Goal: Use online tool/utility: Utilize a website feature to perform a specific function

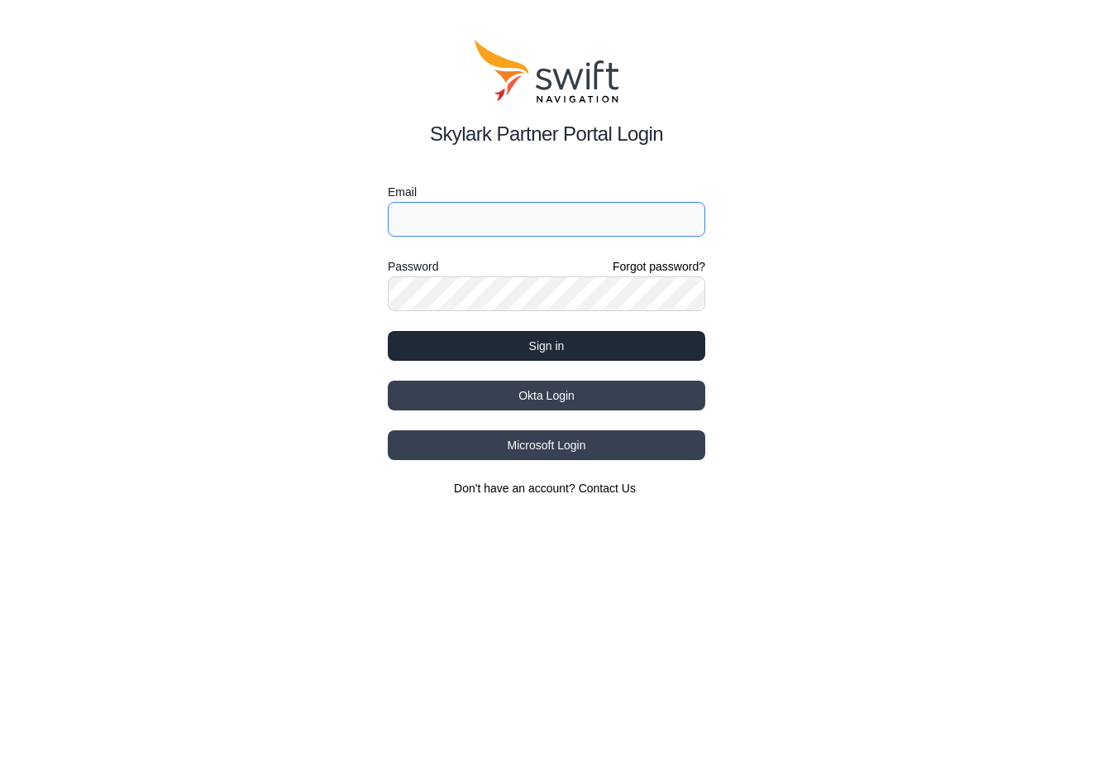
type input "[EMAIL_ADDRESS][DOMAIN_NAME]"
click at [562, 350] on button "Sign in" at bounding box center [547, 346] width 318 height 30
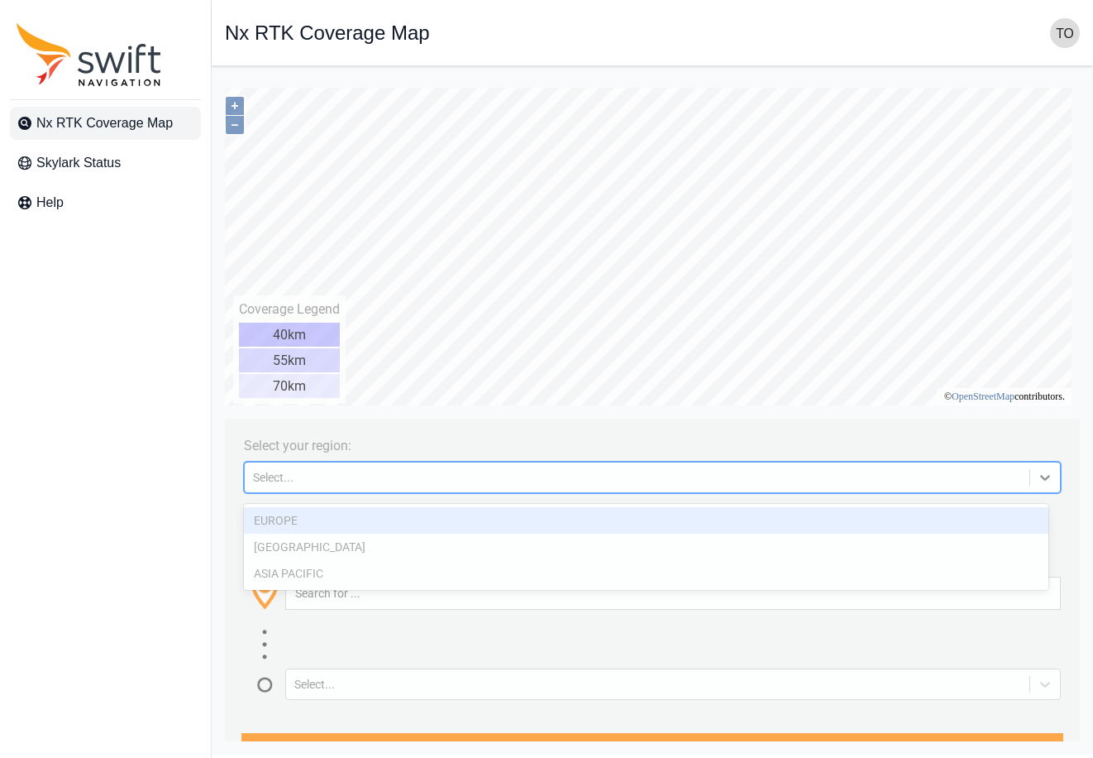
click at [426, 484] on div "Select..." at bounding box center [637, 477] width 768 height 13
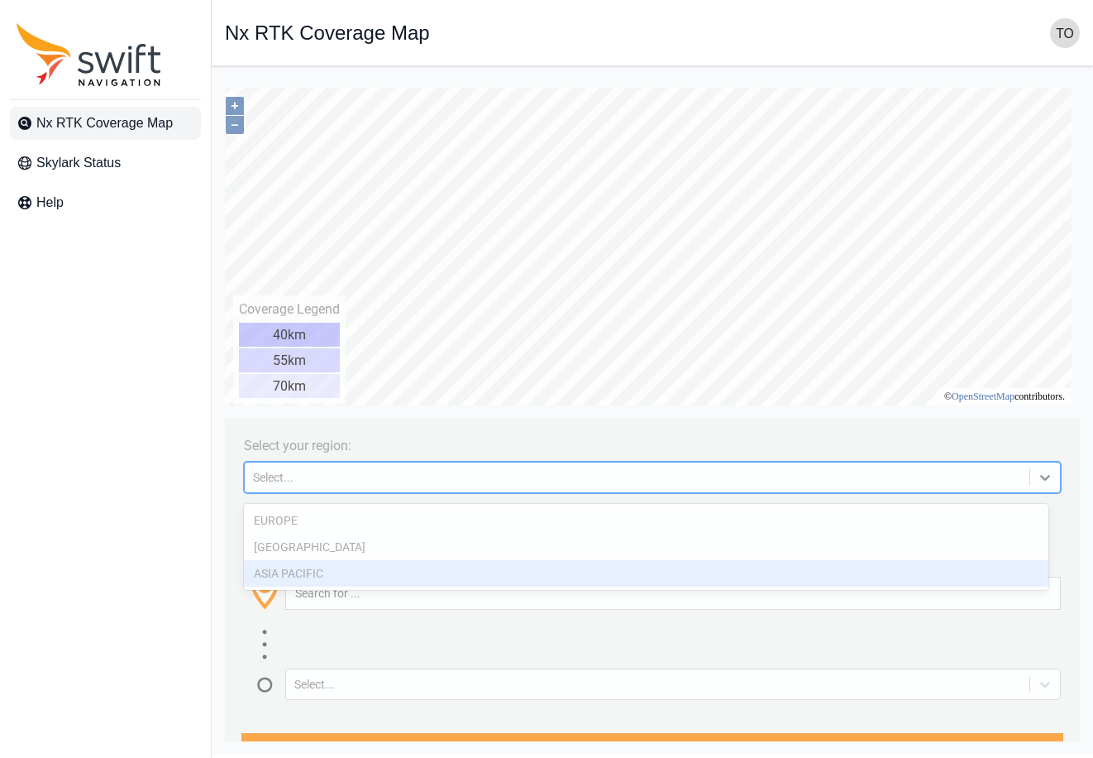
click at [418, 567] on div "ASIA PACIFIC" at bounding box center [646, 573] width 805 height 26
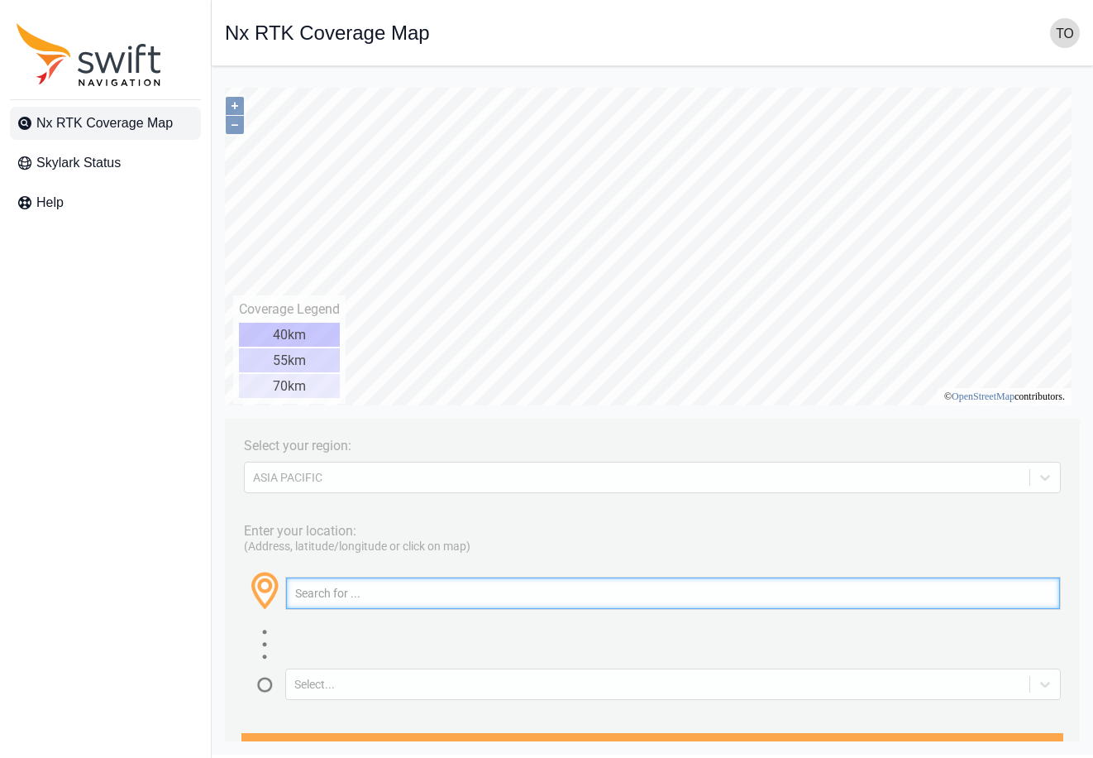
click at [411, 605] on input "text" at bounding box center [673, 592] width 774 height 31
paste input "43.24266885914866, 141.54331027495684"
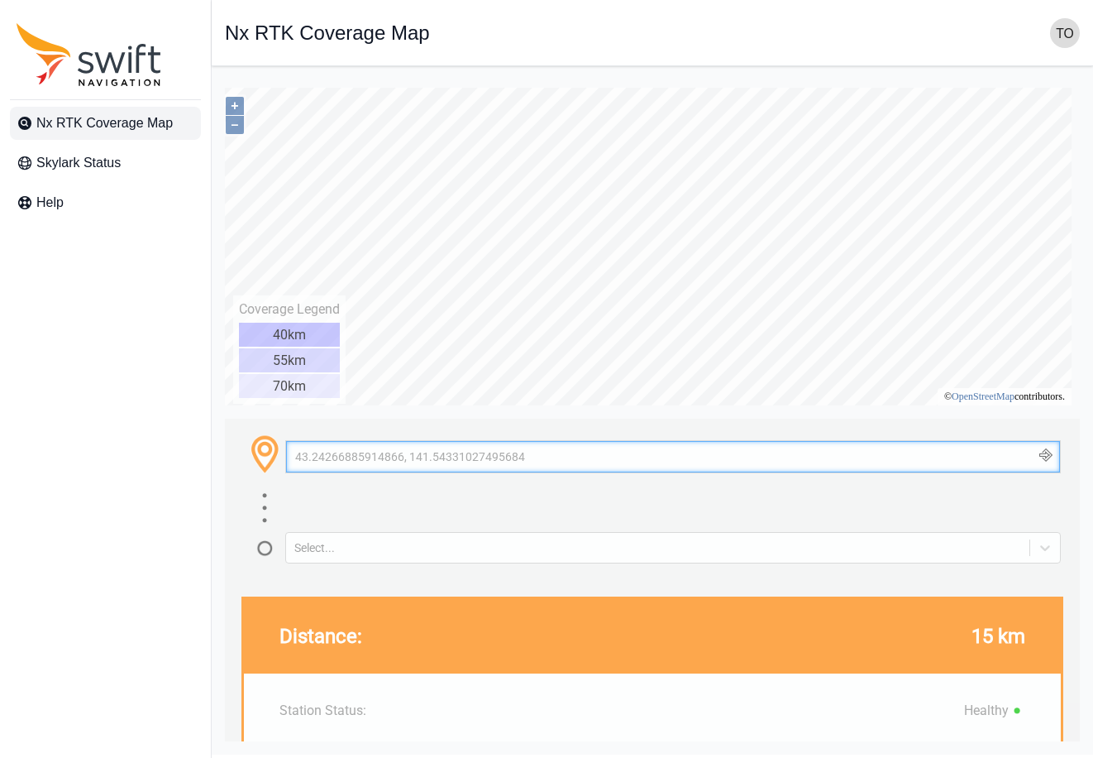
scroll to position [165, 0]
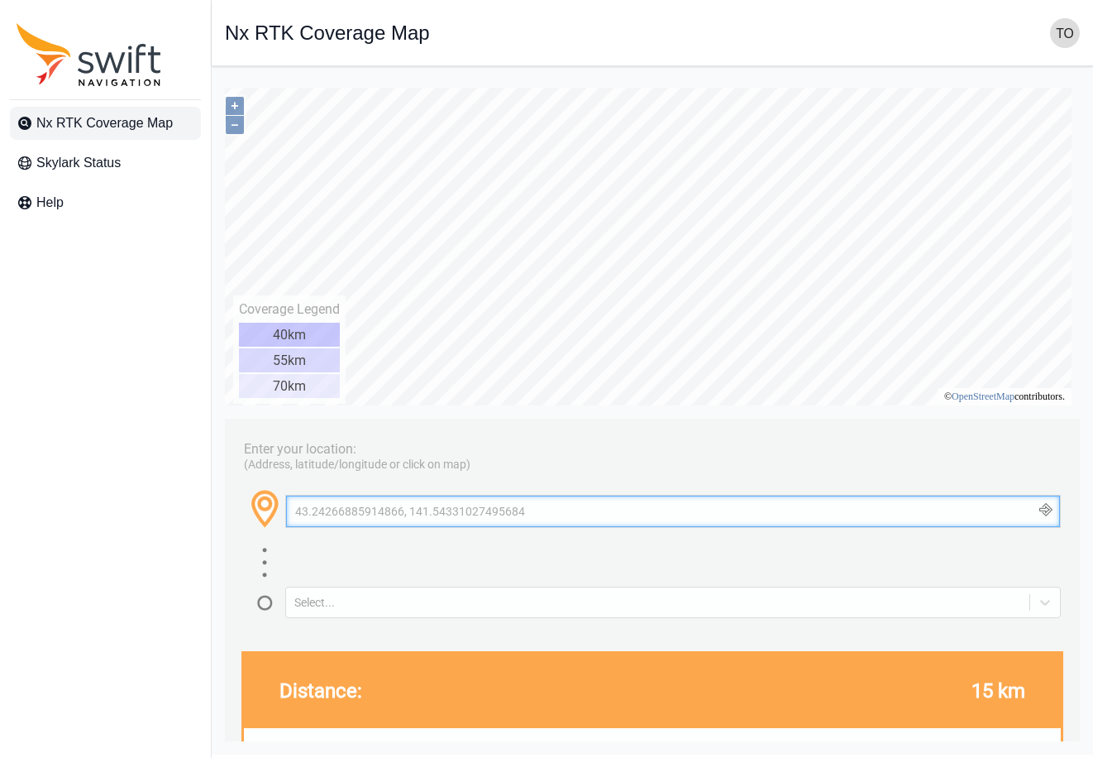
drag, startPoint x: 223, startPoint y: 424, endPoint x: 24, endPoint y: 419, distance: 199.4
click at [225, 79] on html "Select your region: [GEOGRAPHIC_DATA] PACIFIC Enter your location: (Address, la…" at bounding box center [652, 79] width 855 height 0
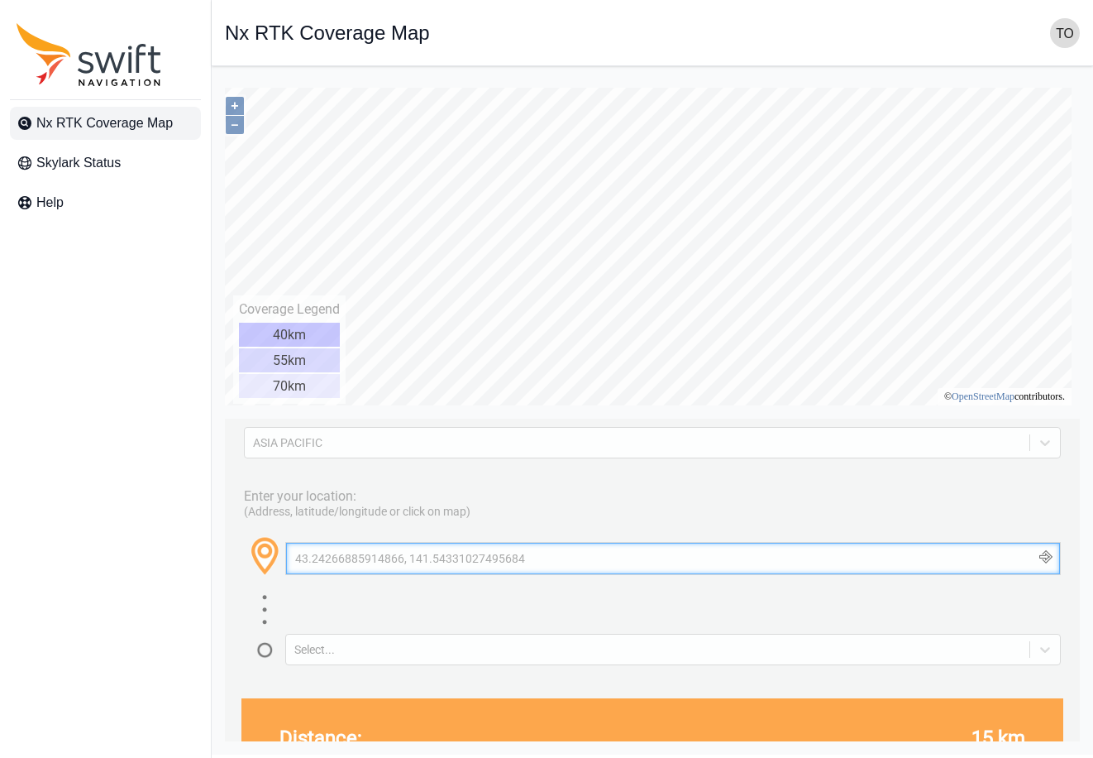
paste input "2.81729861914058, 141.60106178233468"
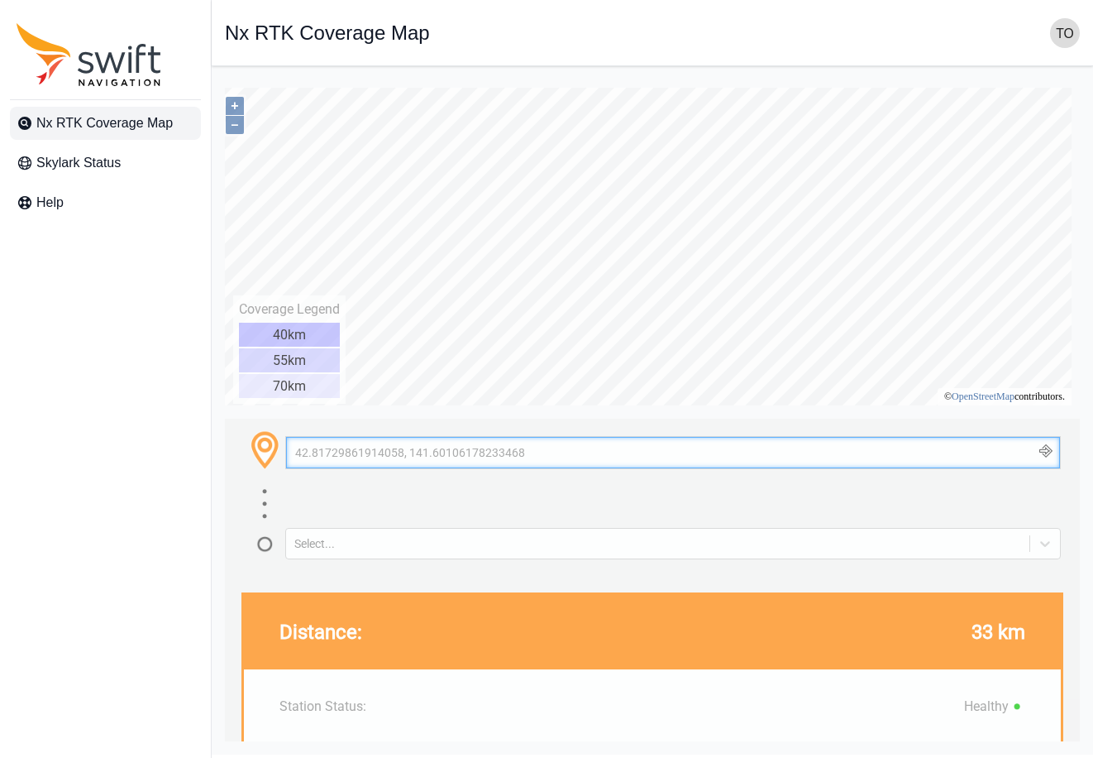
scroll to position [283, 0]
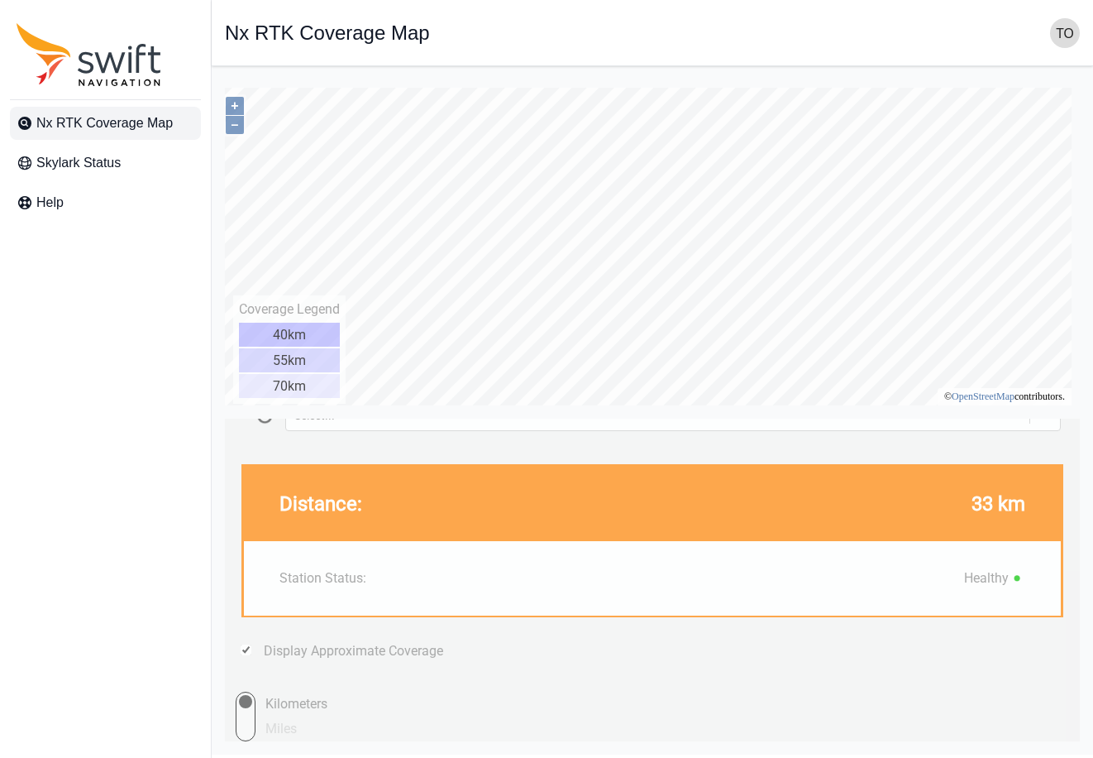
type input "42.81729861914058, 141.60106178233468"
